Goal: Task Accomplishment & Management: Manage account settings

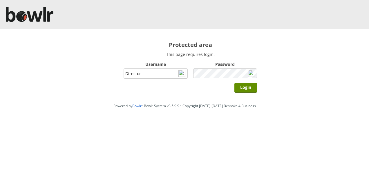
type input "Director"
click at [235, 83] on input "Login" at bounding box center [246, 88] width 23 height 10
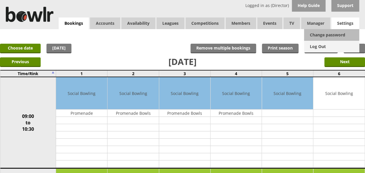
click at [320, 46] on link "Log Out" at bounding box center [331, 47] width 55 height 12
